Goal: Check status: Check status

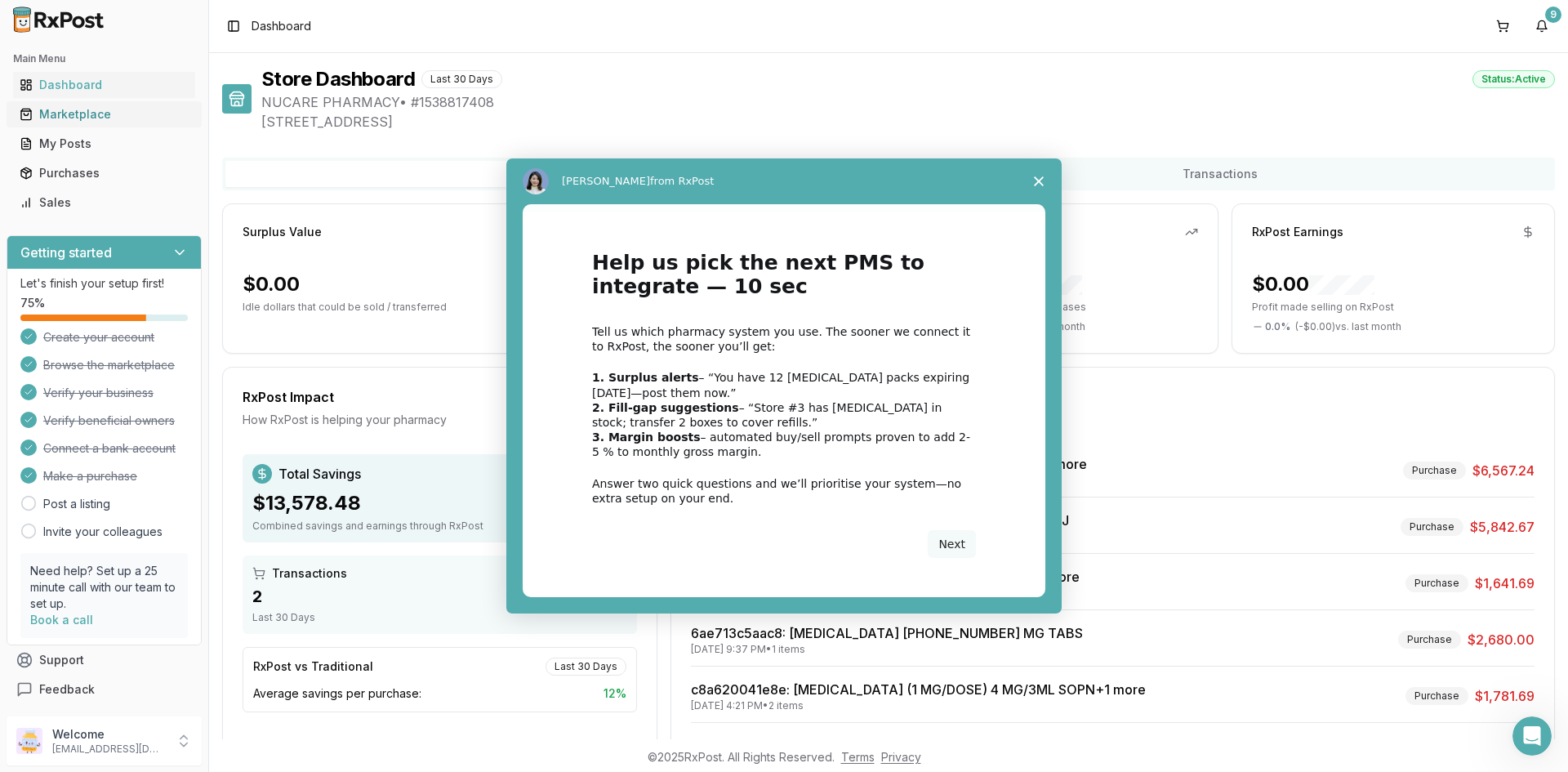
click at [85, 121] on div "Intercom messenger" at bounding box center [784, 386] width 1568 height 772
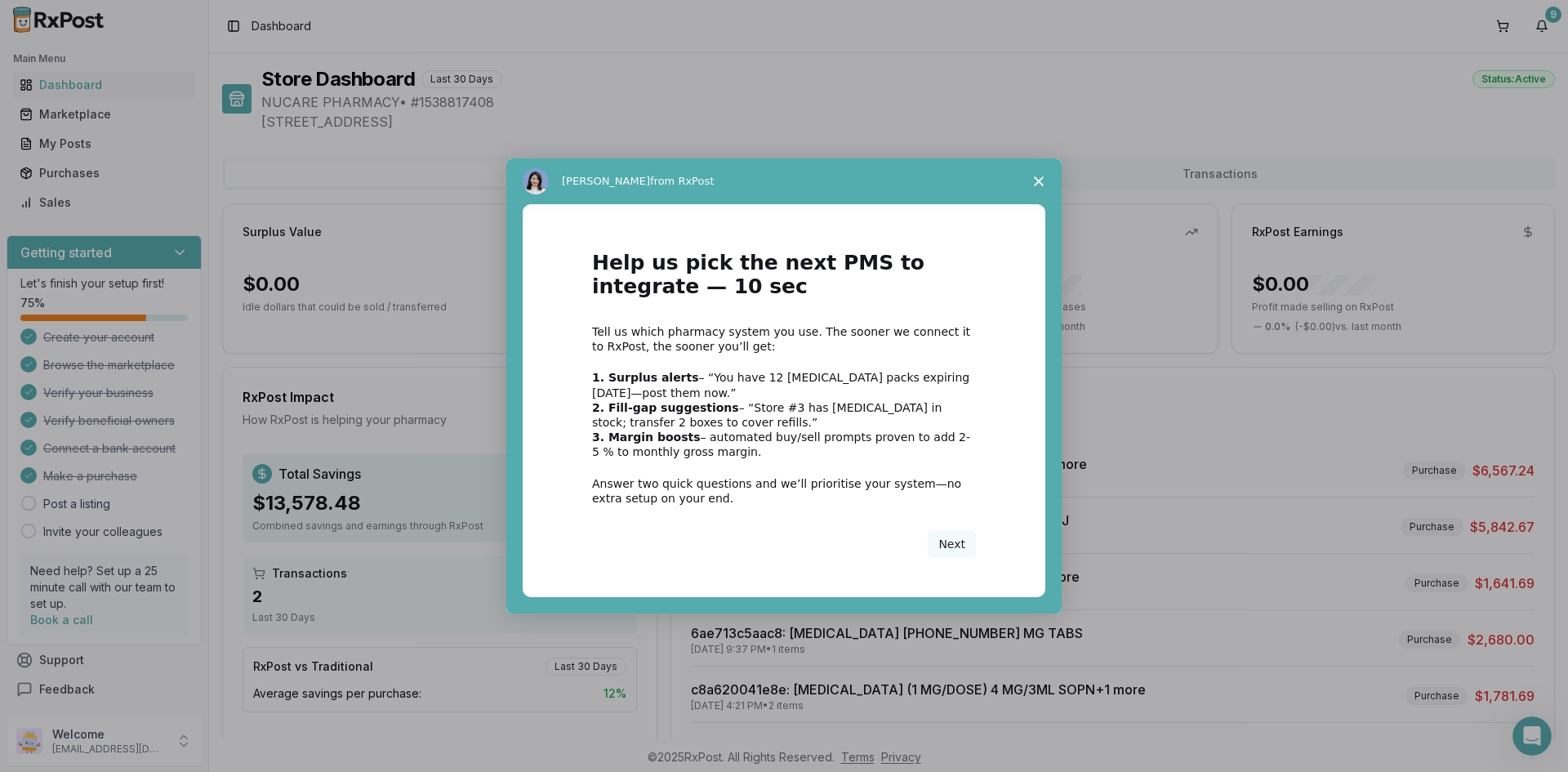
click at [1041, 184] on polygon "Close survey" at bounding box center [1039, 181] width 10 height 10
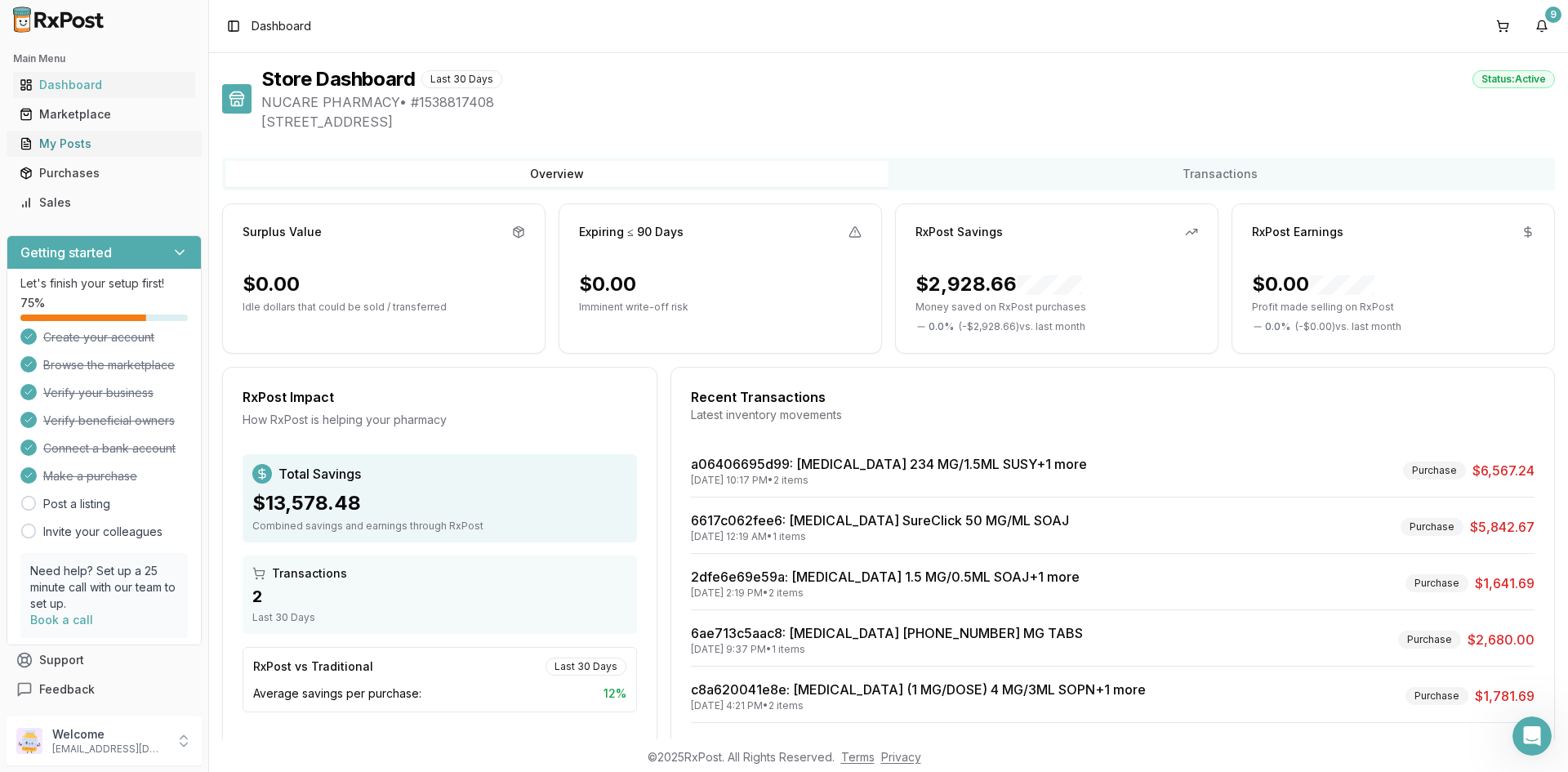
click at [78, 132] on link "My Posts" at bounding box center [104, 144] width 182 height 29
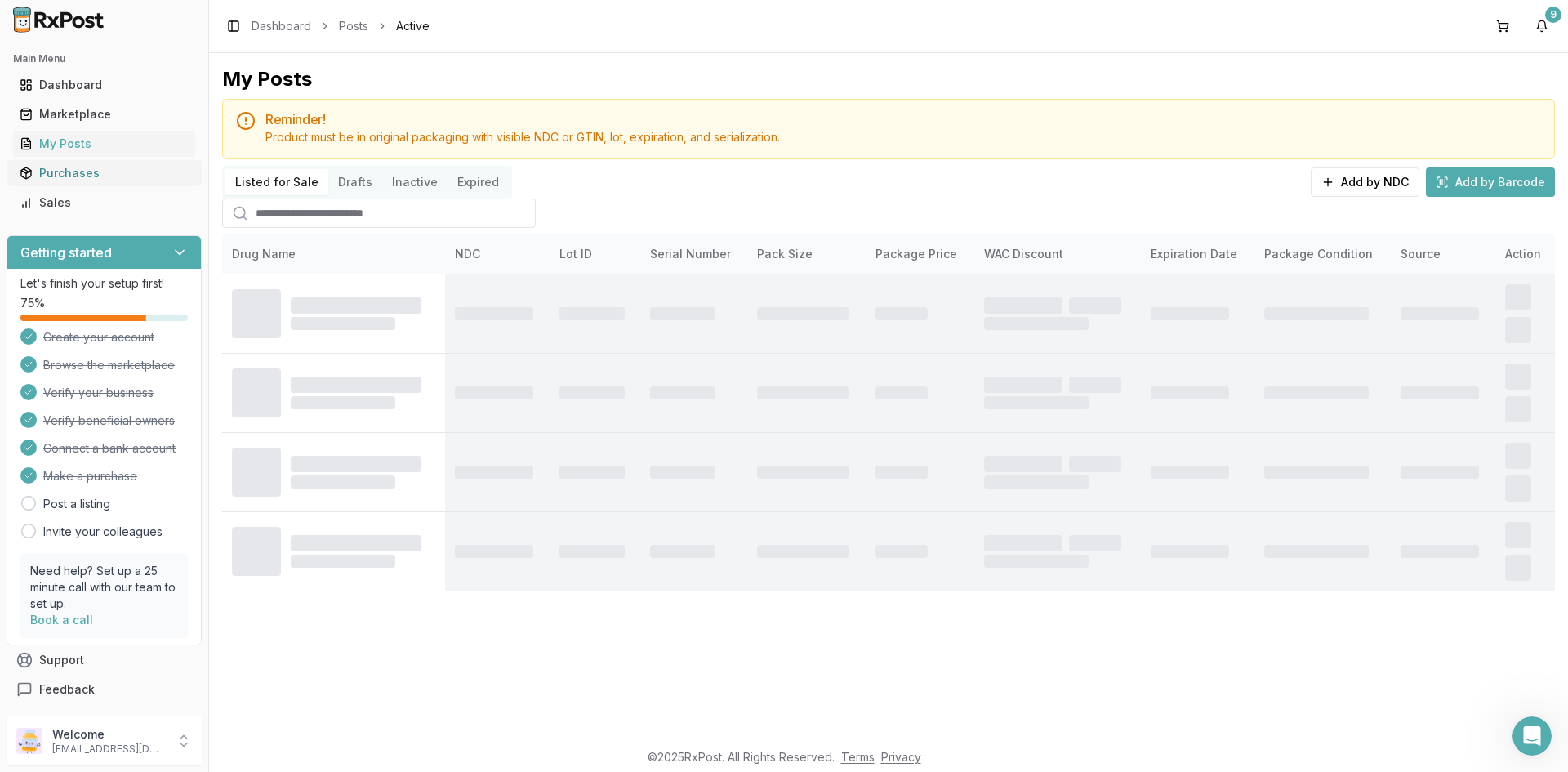
click at [72, 179] on div "Purchases" at bounding box center [104, 174] width 169 height 17
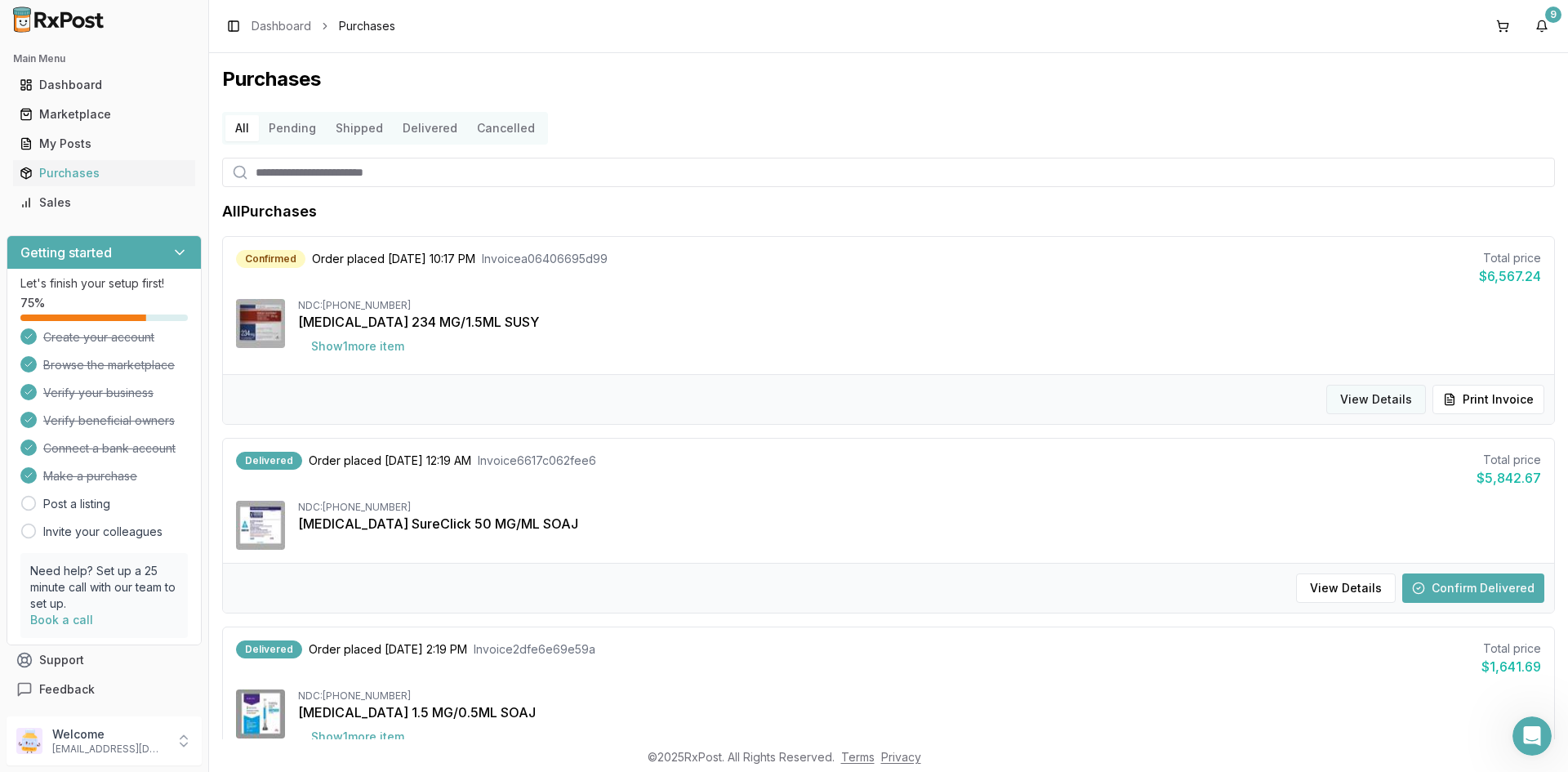
click at [1405, 400] on button "View Details" at bounding box center [1376, 400] width 99 height 29
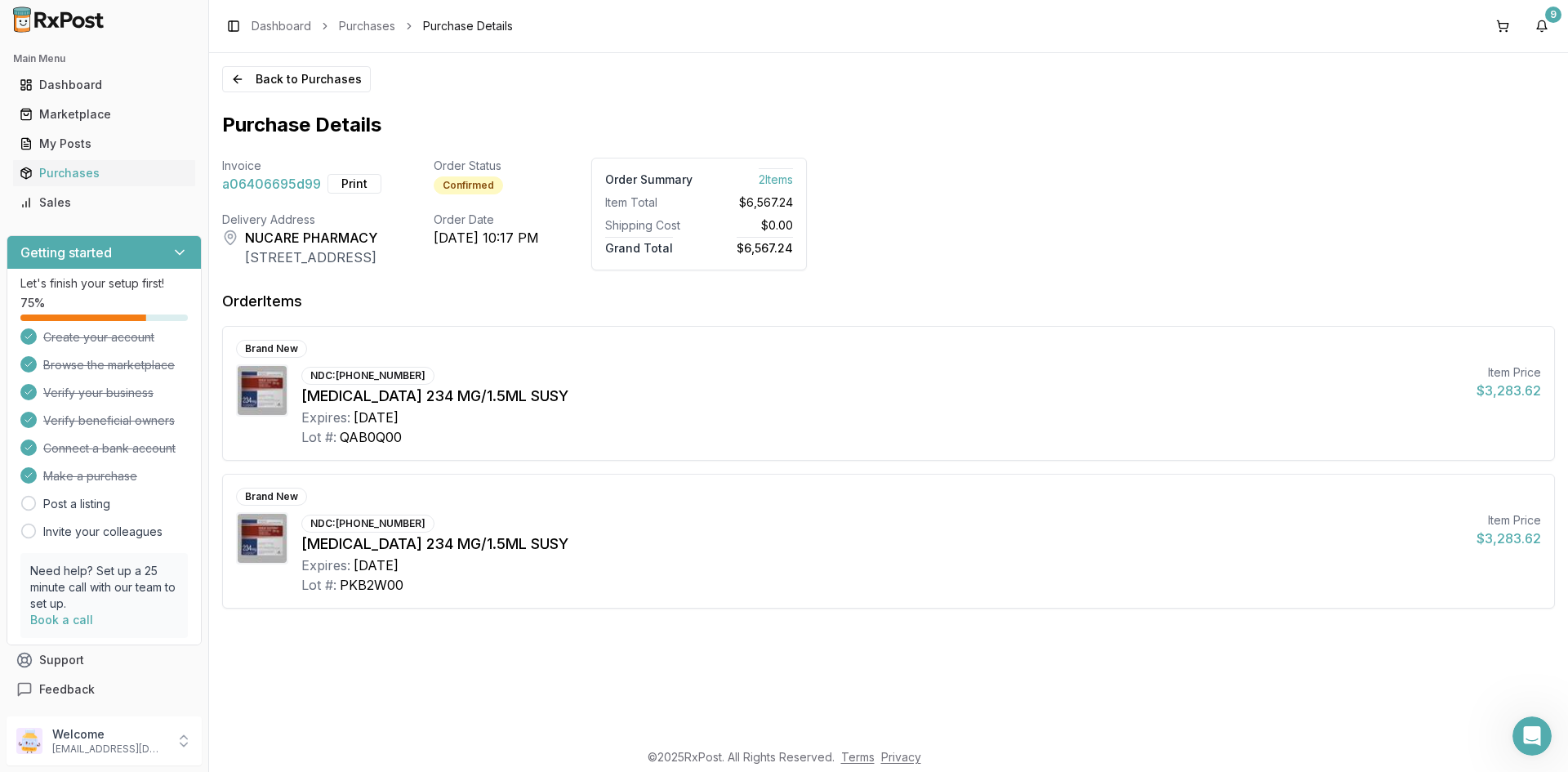
click at [1279, 426] on div "Expires: [DATE]" at bounding box center [882, 417] width 1162 height 19
click at [324, 88] on button "Back to Purchases" at bounding box center [297, 79] width 149 height 26
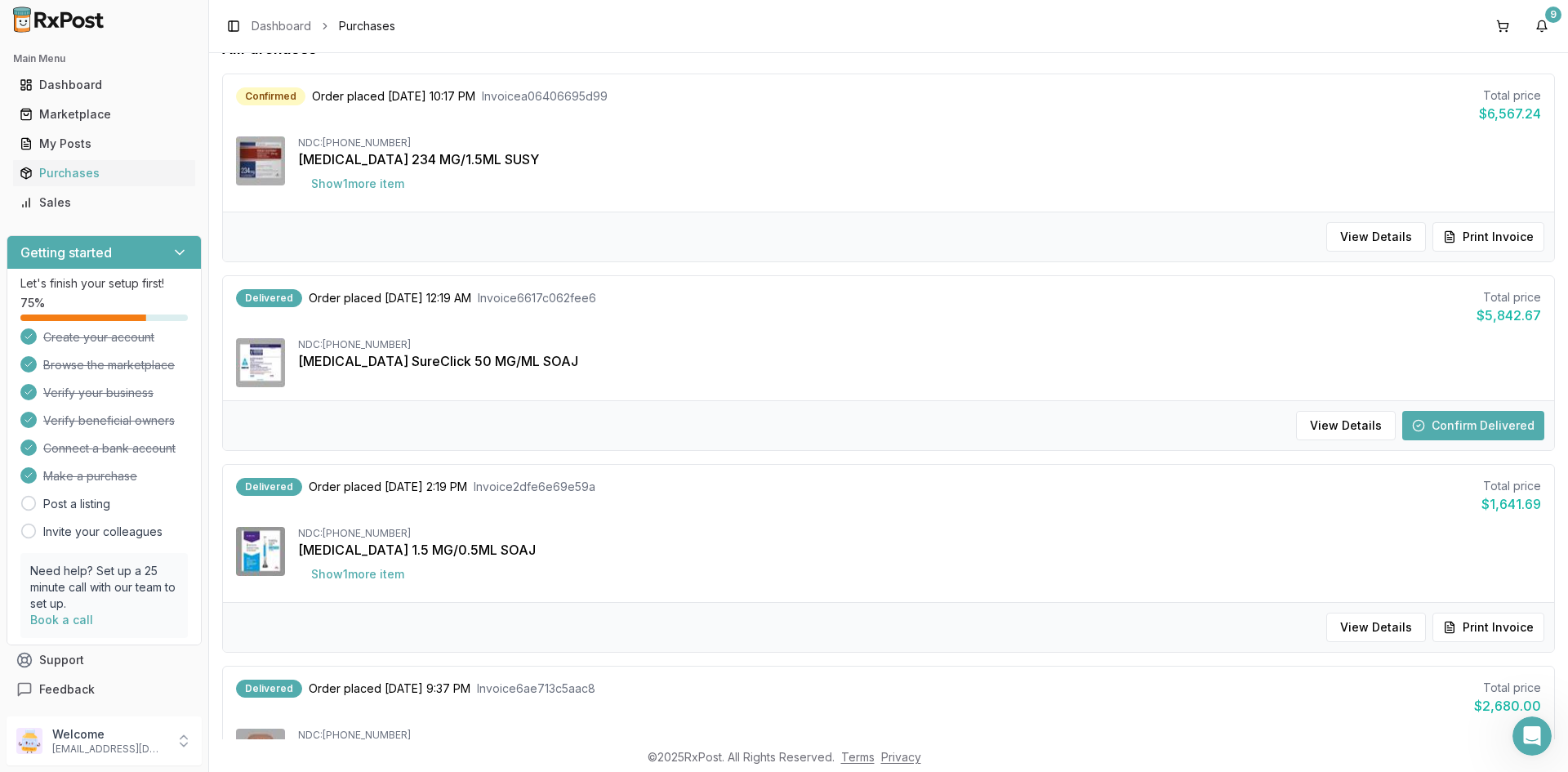
scroll to position [164, 0]
click at [1405, 245] on button "View Details" at bounding box center [1376, 236] width 99 height 29
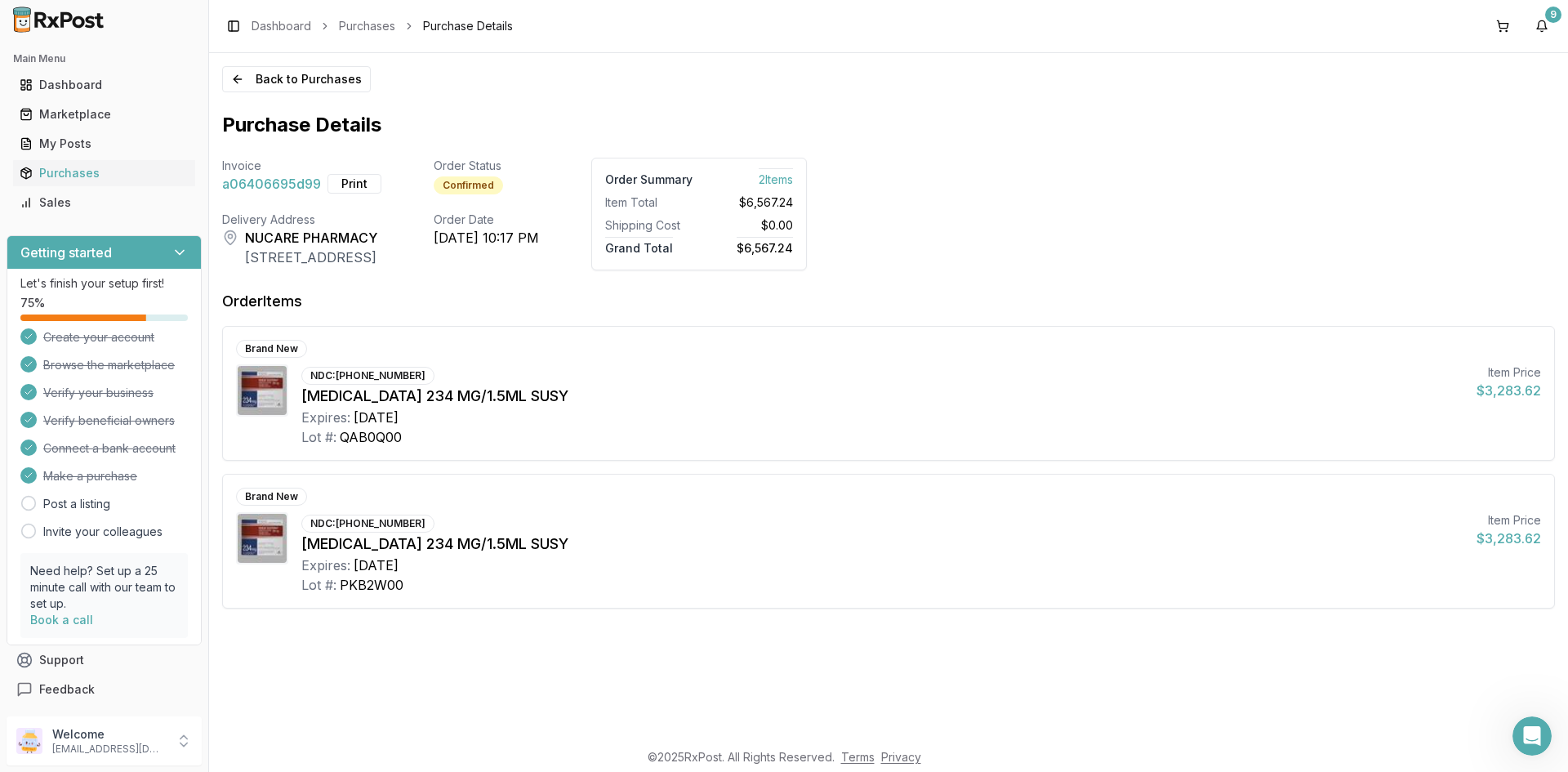
click at [1017, 438] on div "Lot #: QAB0Q00" at bounding box center [882, 437] width 1162 height 19
click at [1048, 425] on div "Expires: [DATE]" at bounding box center [882, 417] width 1162 height 19
